Goal: Find specific page/section: Find specific page/section

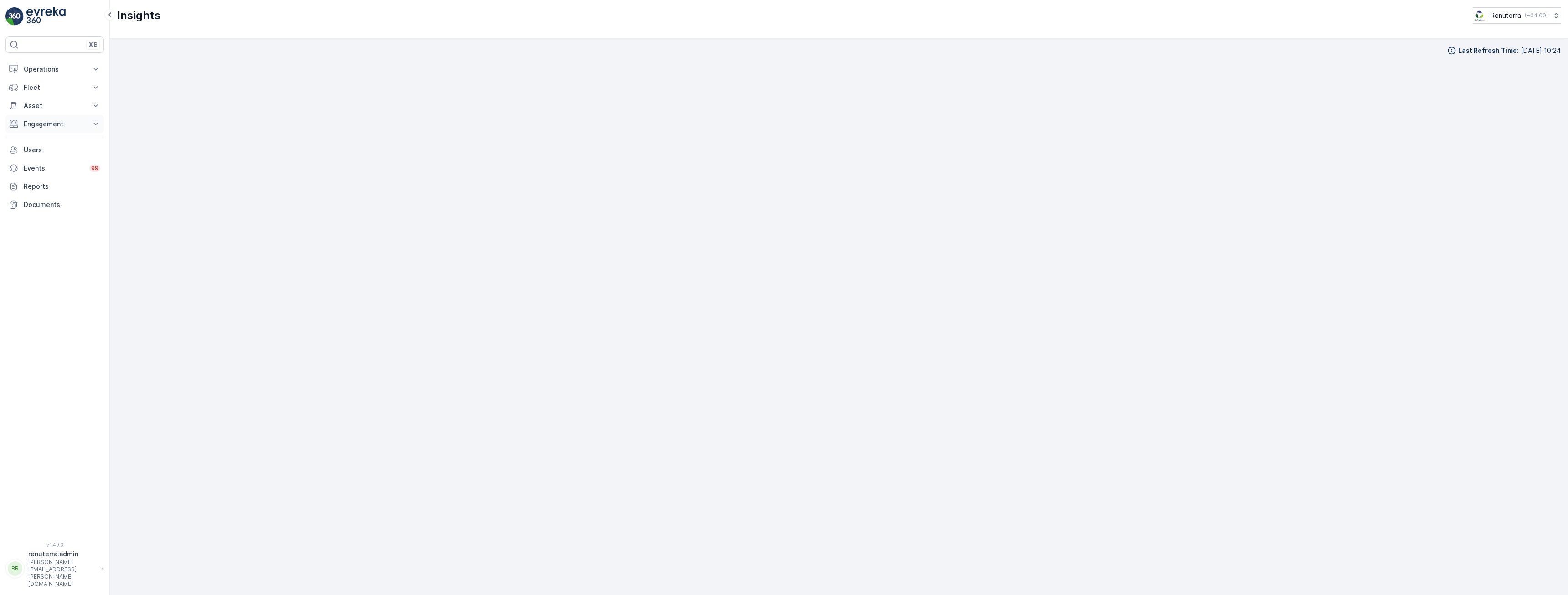
click at [54, 127] on p "Engagement" at bounding box center [55, 124] width 62 height 9
click at [43, 140] on p "Insights" at bounding box center [35, 139] width 23 height 9
click at [40, 74] on p "Operations" at bounding box center [55, 69] width 62 height 9
click at [51, 110] on p "Routes & Tasks" at bounding box center [46, 110] width 47 height 9
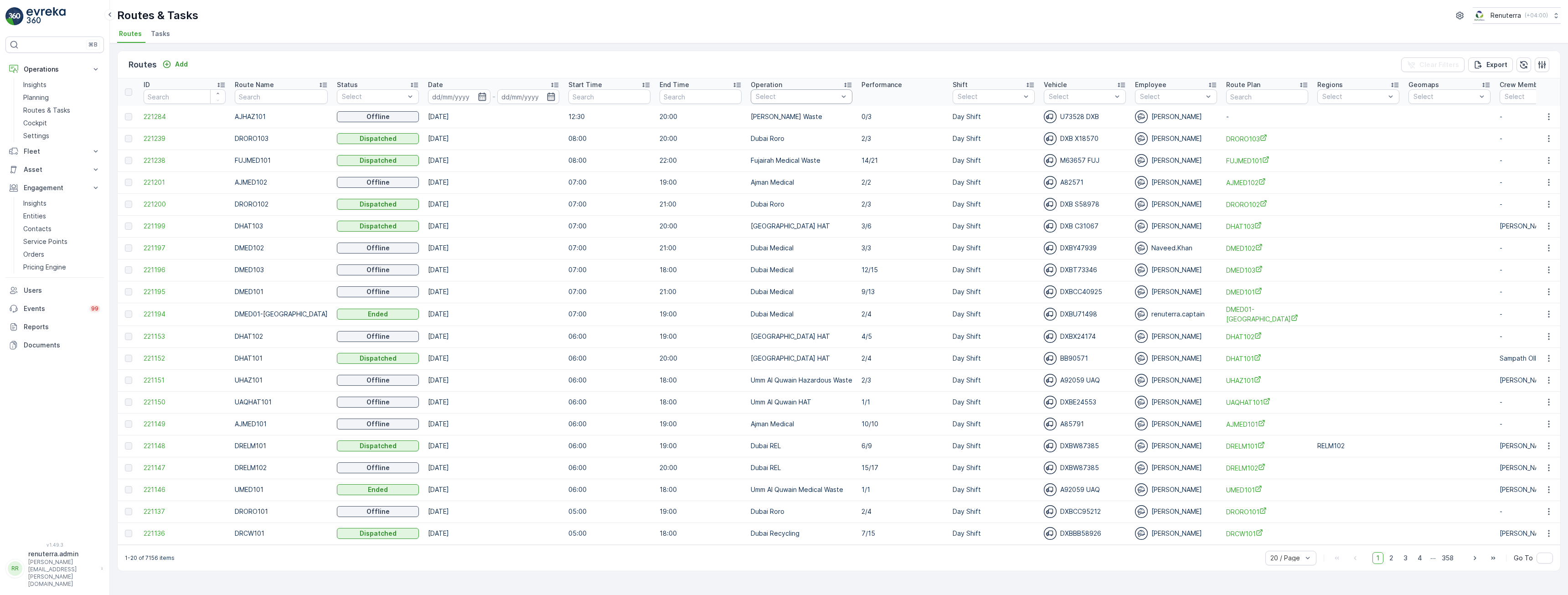
click at [795, 104] on div "Select" at bounding box center [801, 97] width 102 height 15
click at [786, 194] on p "[GEOGRAPHIC_DATA] HAT" at bounding box center [806, 195] width 81 height 18
